Goal: Entertainment & Leisure: Consume media (video, audio)

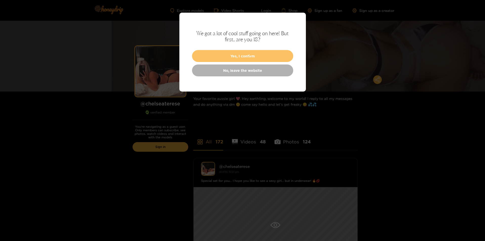
click at [238, 57] on button "Yes, I confirm" at bounding box center [242, 56] width 101 height 12
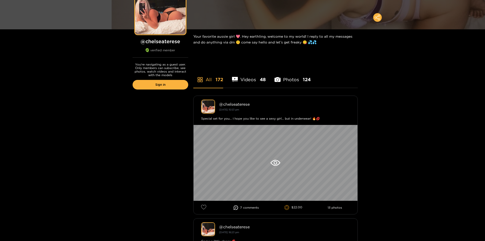
scroll to position [51, 0]
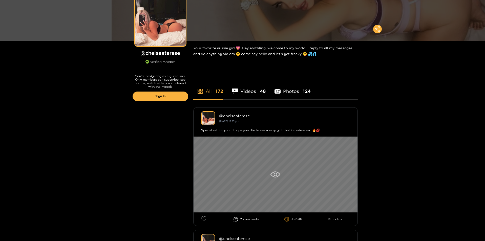
click at [277, 175] on icon at bounding box center [275, 175] width 4 height 4
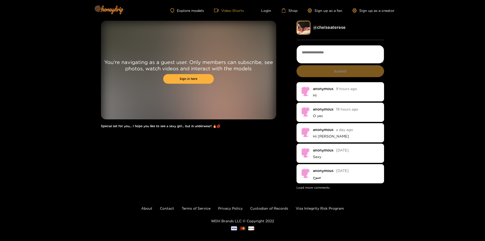
click at [232, 8] on link "Video Shorts" at bounding box center [229, 10] width 30 height 5
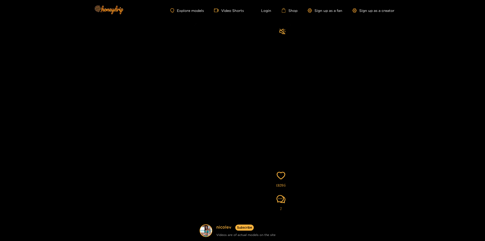
click at [282, 32] on div at bounding box center [282, 32] width 6 height 8
